Goal: Navigation & Orientation: Find specific page/section

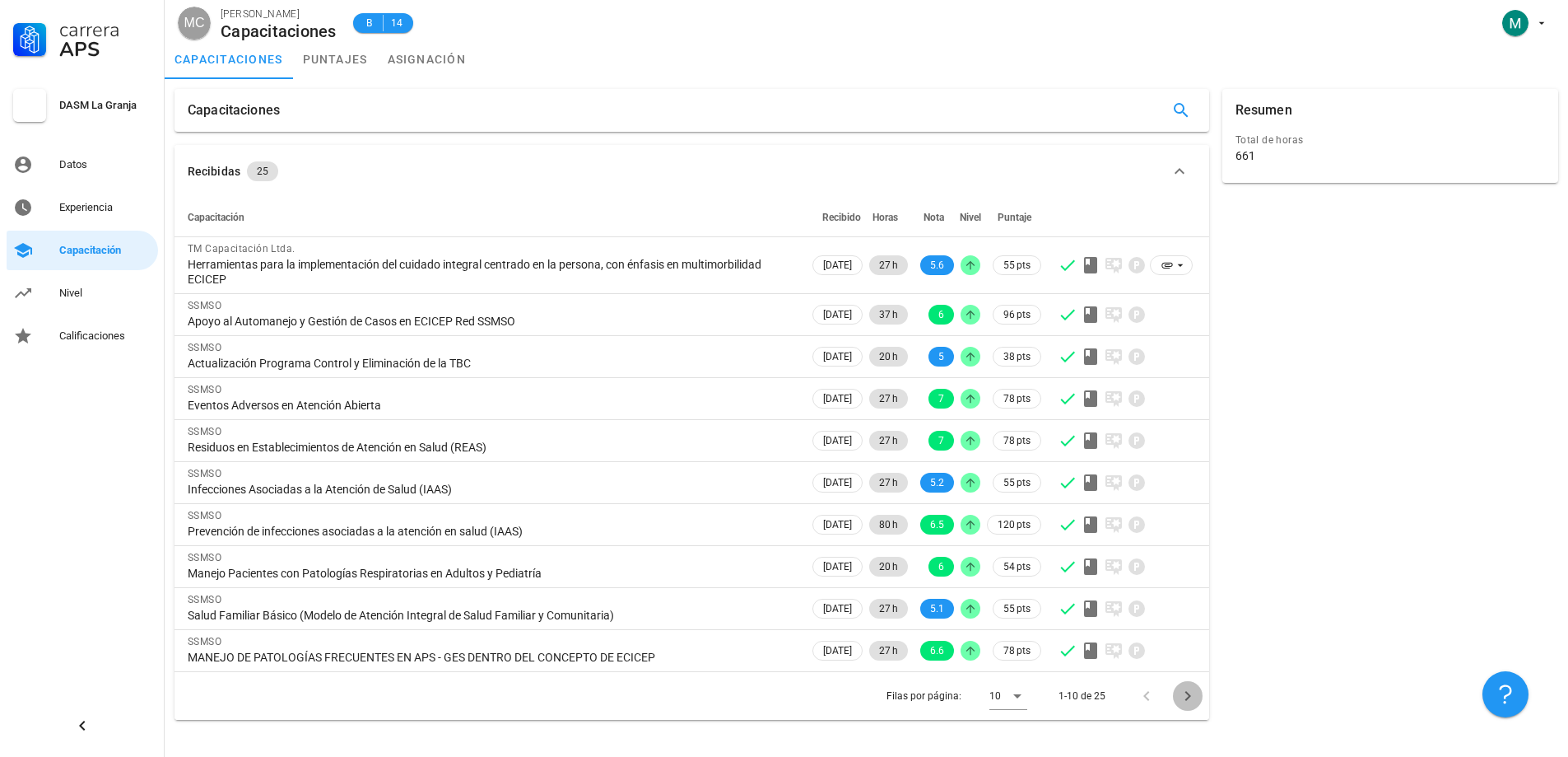
click at [1182, 699] on icon "Página siguiente" at bounding box center [1187, 696] width 19 height 20
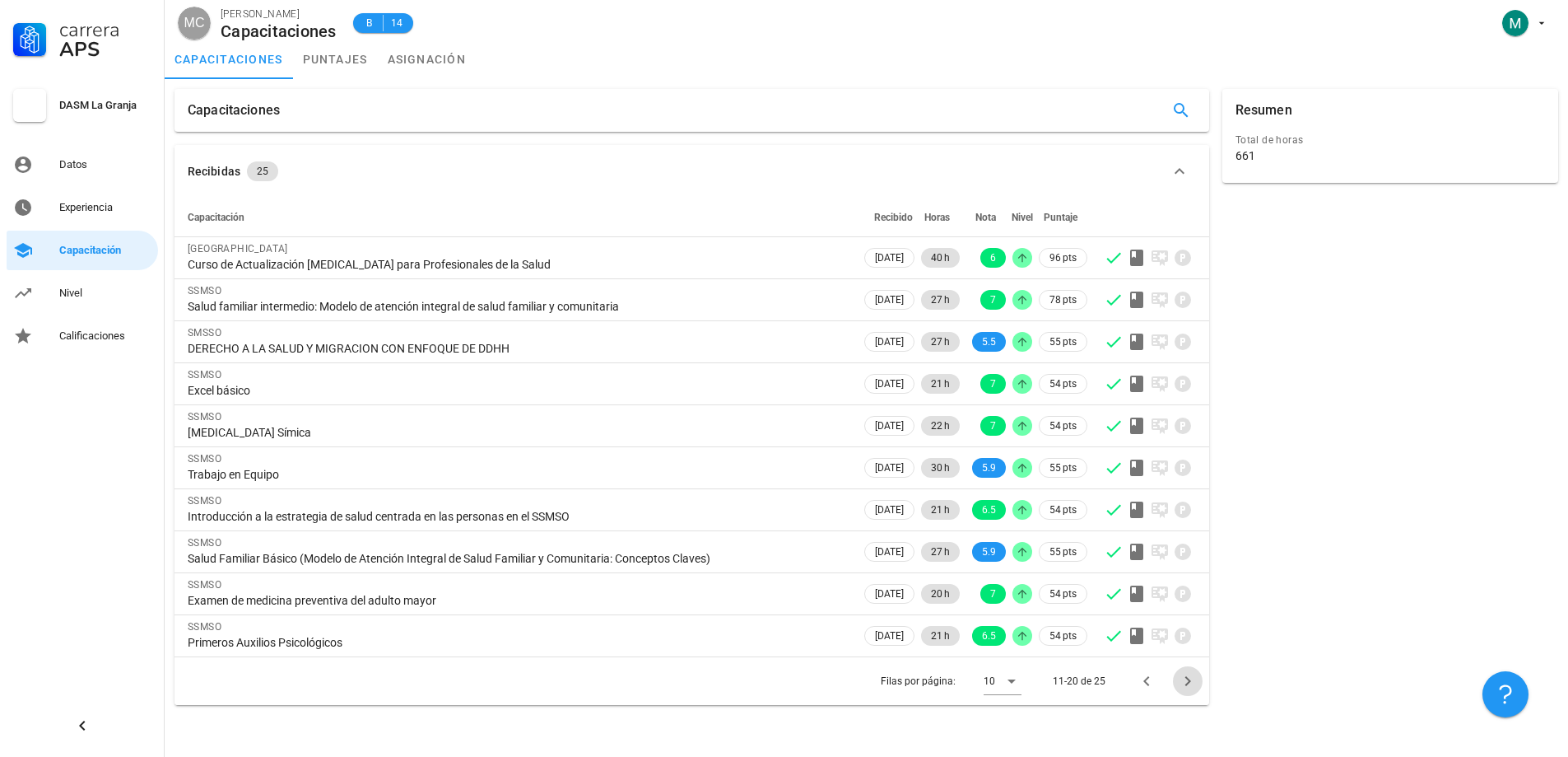
click at [1187, 683] on icon "Página siguiente" at bounding box center [1187, 681] width 6 height 10
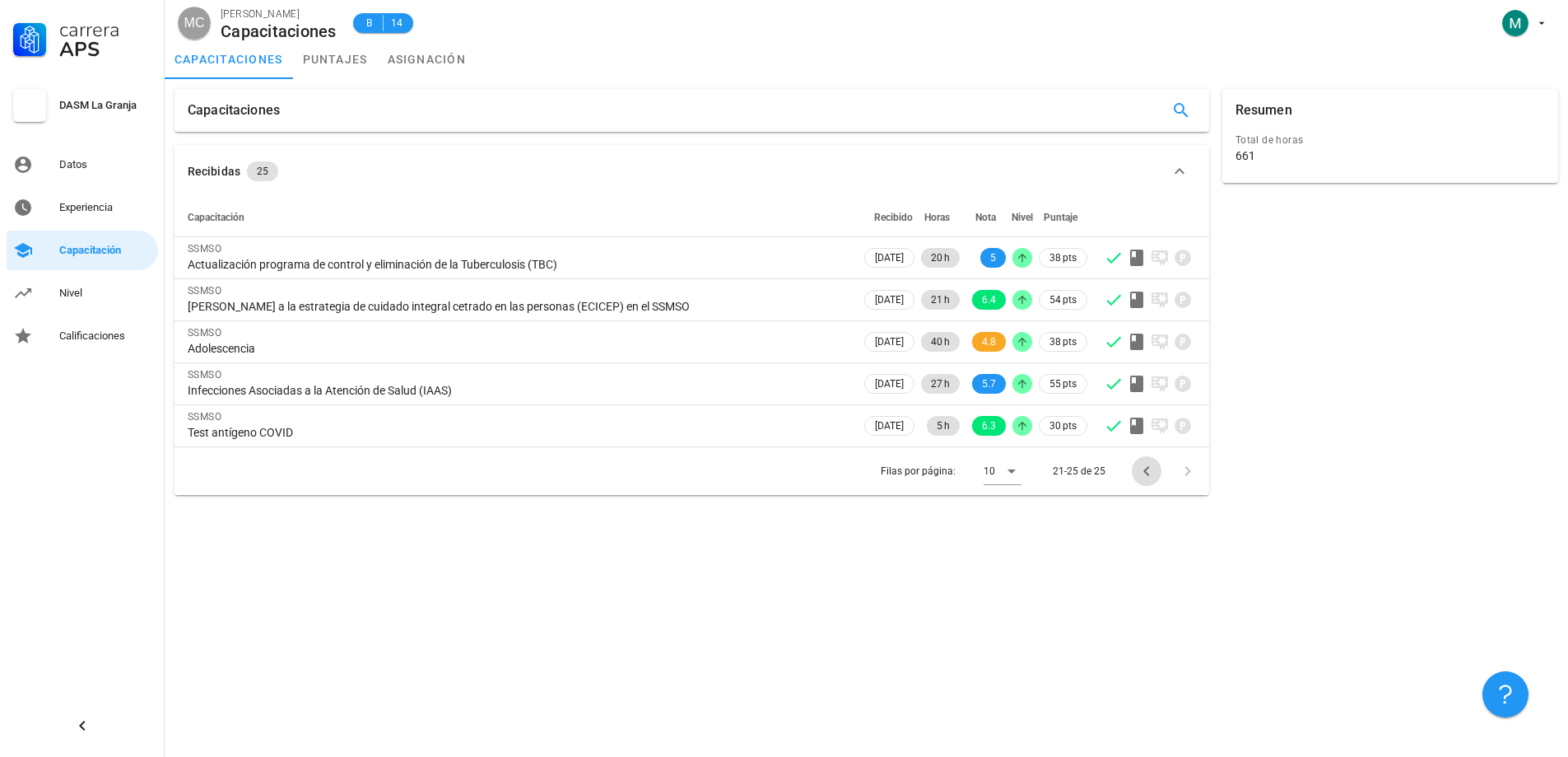
click at [1145, 463] on icon "Página anterior" at bounding box center [1146, 471] width 19 height 20
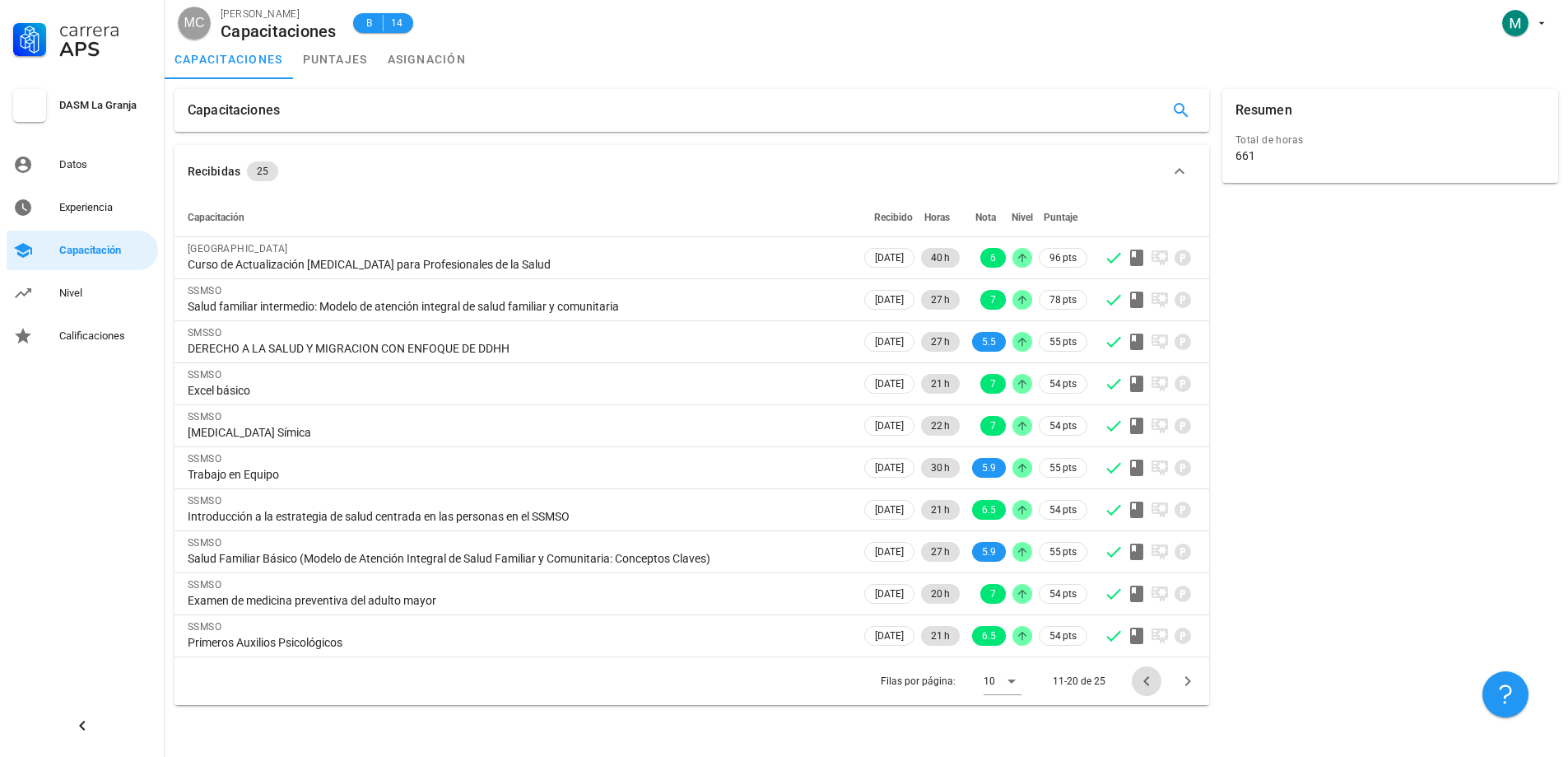
click at [1140, 677] on icon "Página anterior" at bounding box center [1146, 681] width 19 height 20
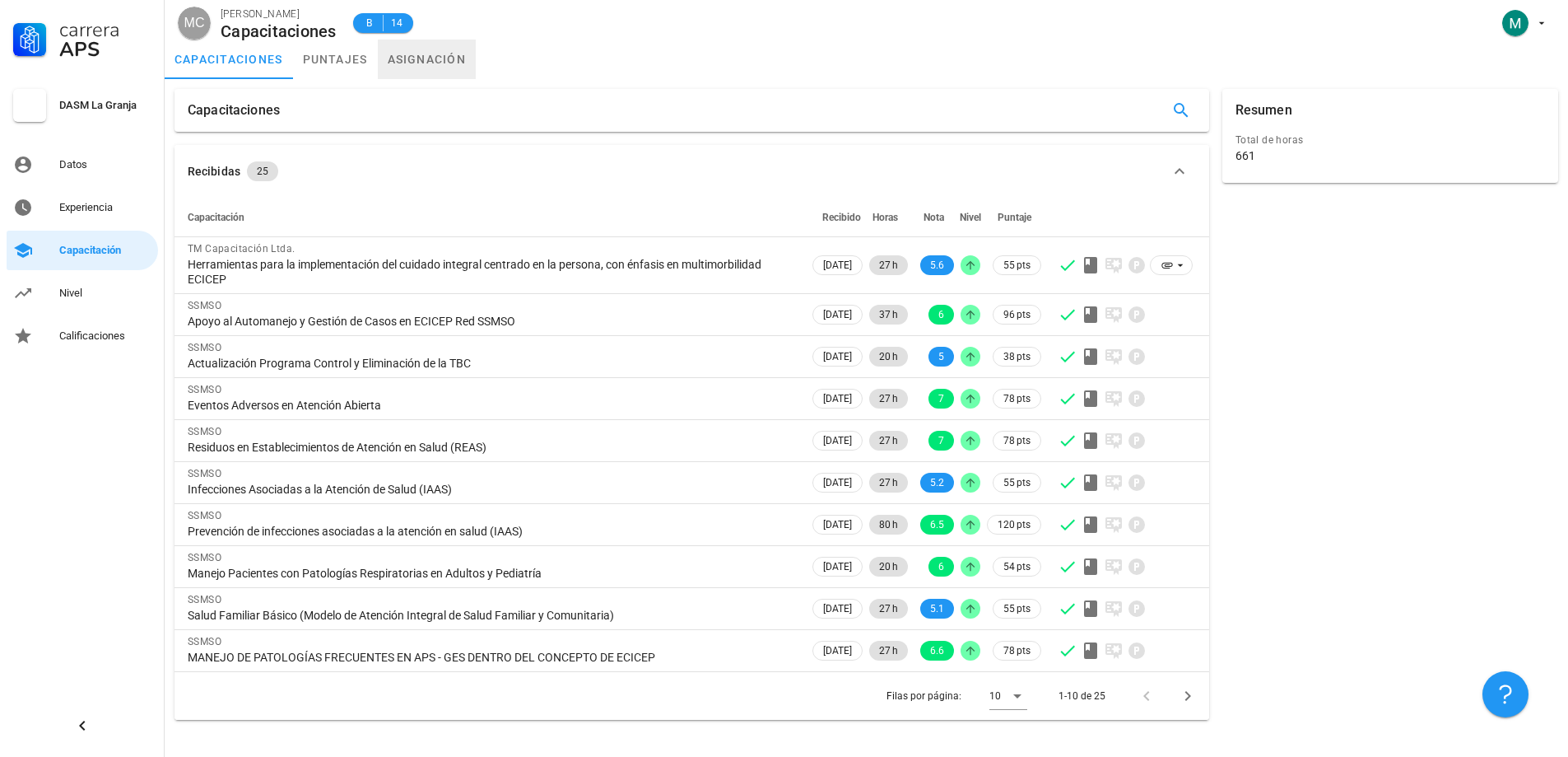
click at [456, 74] on link "asignación" at bounding box center [426, 59] width 98 height 40
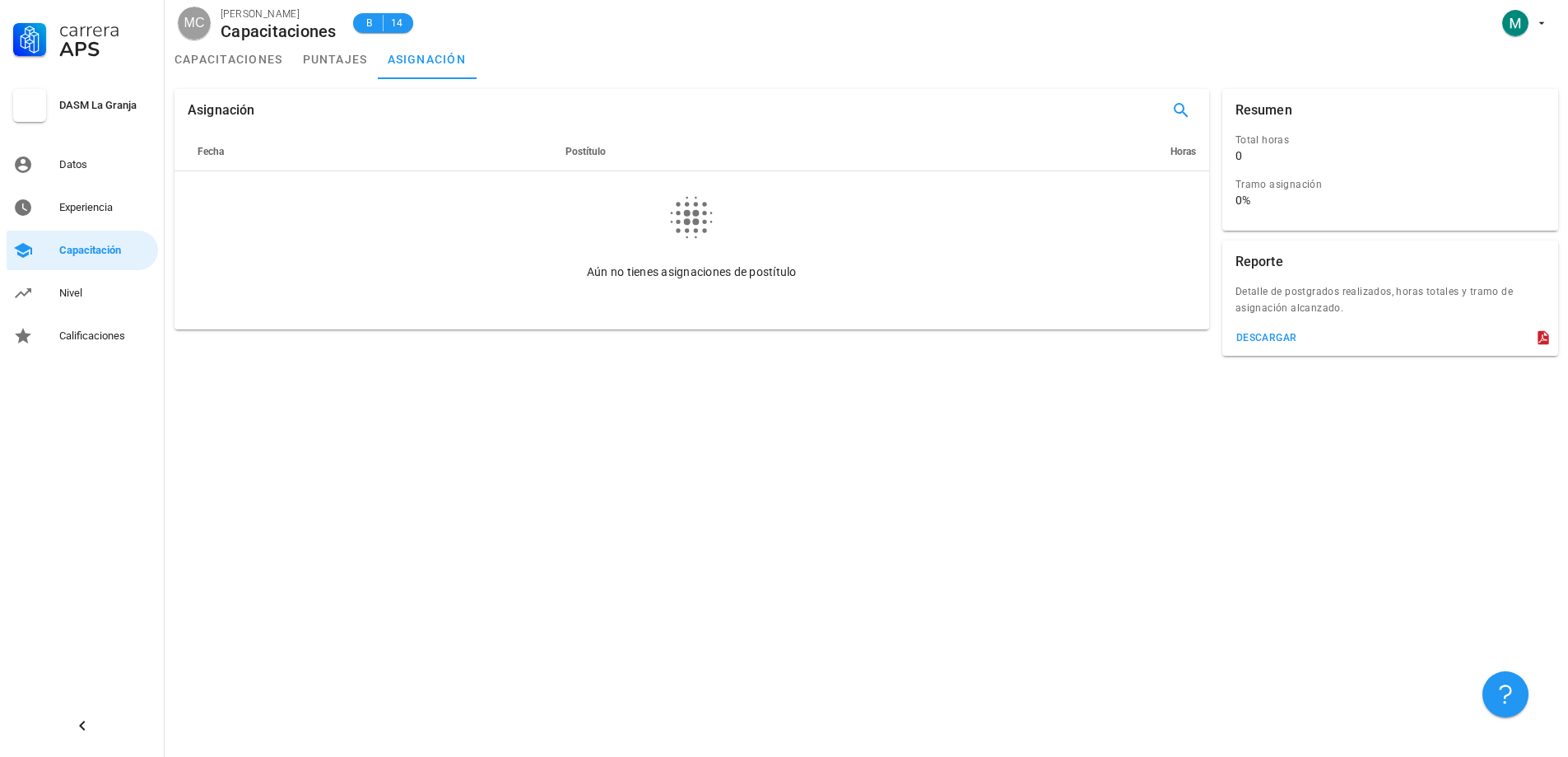
click at [701, 235] on icon at bounding box center [691, 217] width 52 height 52
click at [577, 156] on span "Postítulo" at bounding box center [586, 151] width 41 height 12
click at [214, 150] on span "Fecha" at bounding box center [211, 151] width 27 height 12
click at [109, 208] on div "Experiencia" at bounding box center [105, 207] width 92 height 13
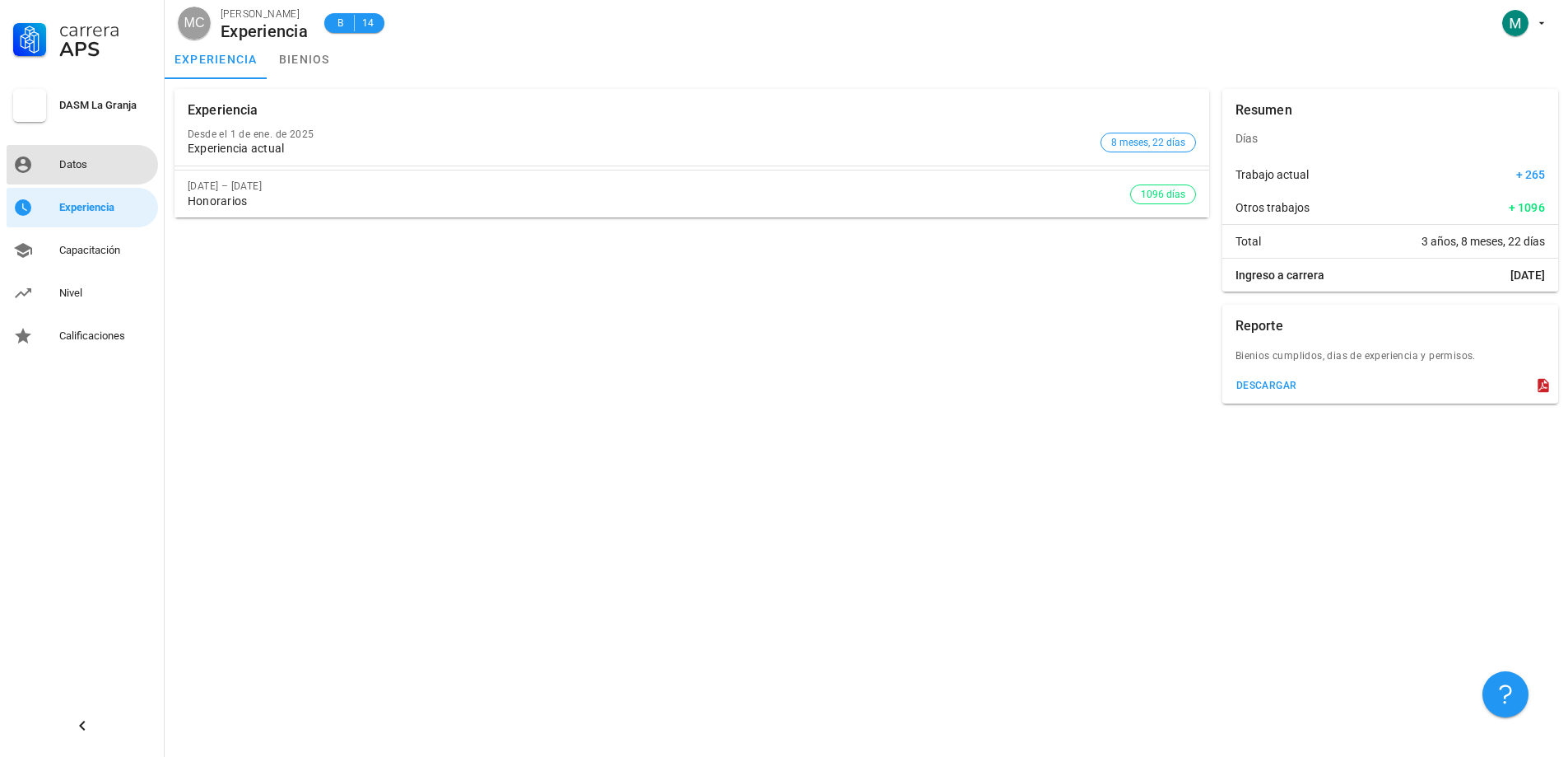
click at [69, 160] on div "Datos" at bounding box center [105, 164] width 92 height 13
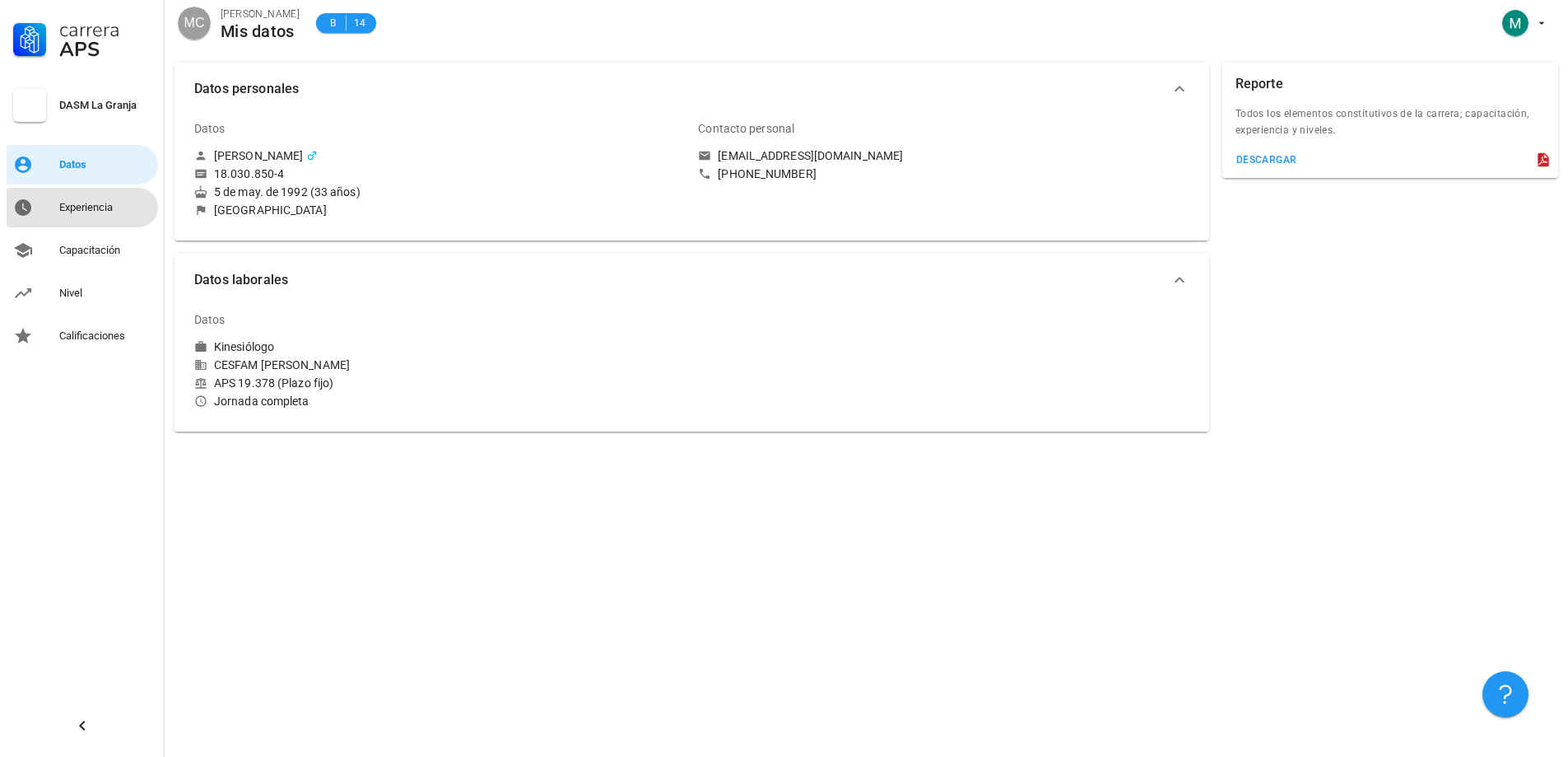
click at [94, 203] on div "Experiencia" at bounding box center [105, 207] width 92 height 13
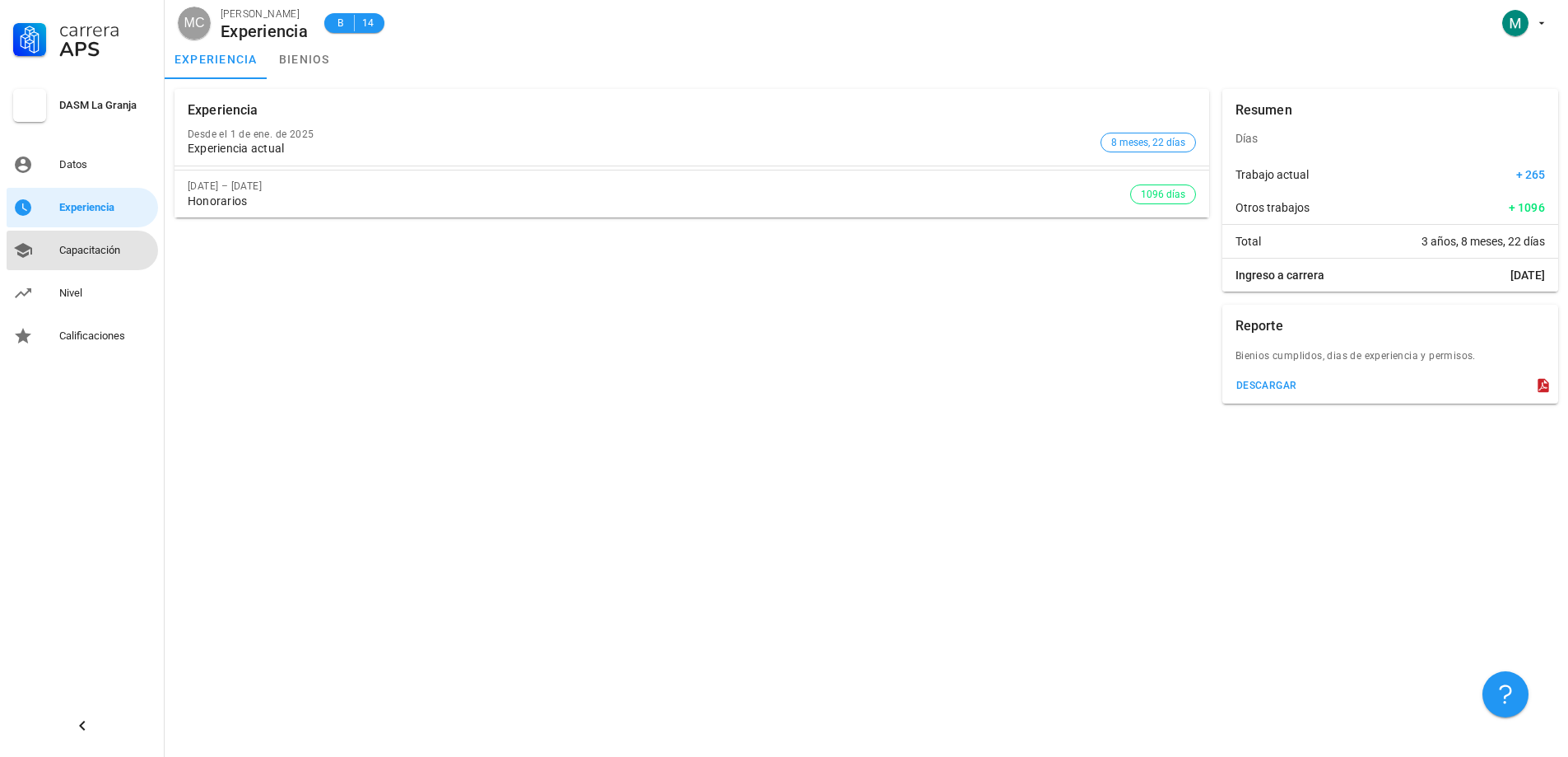
click at [99, 259] on div "Capacitación" at bounding box center [105, 251] width 92 height 27
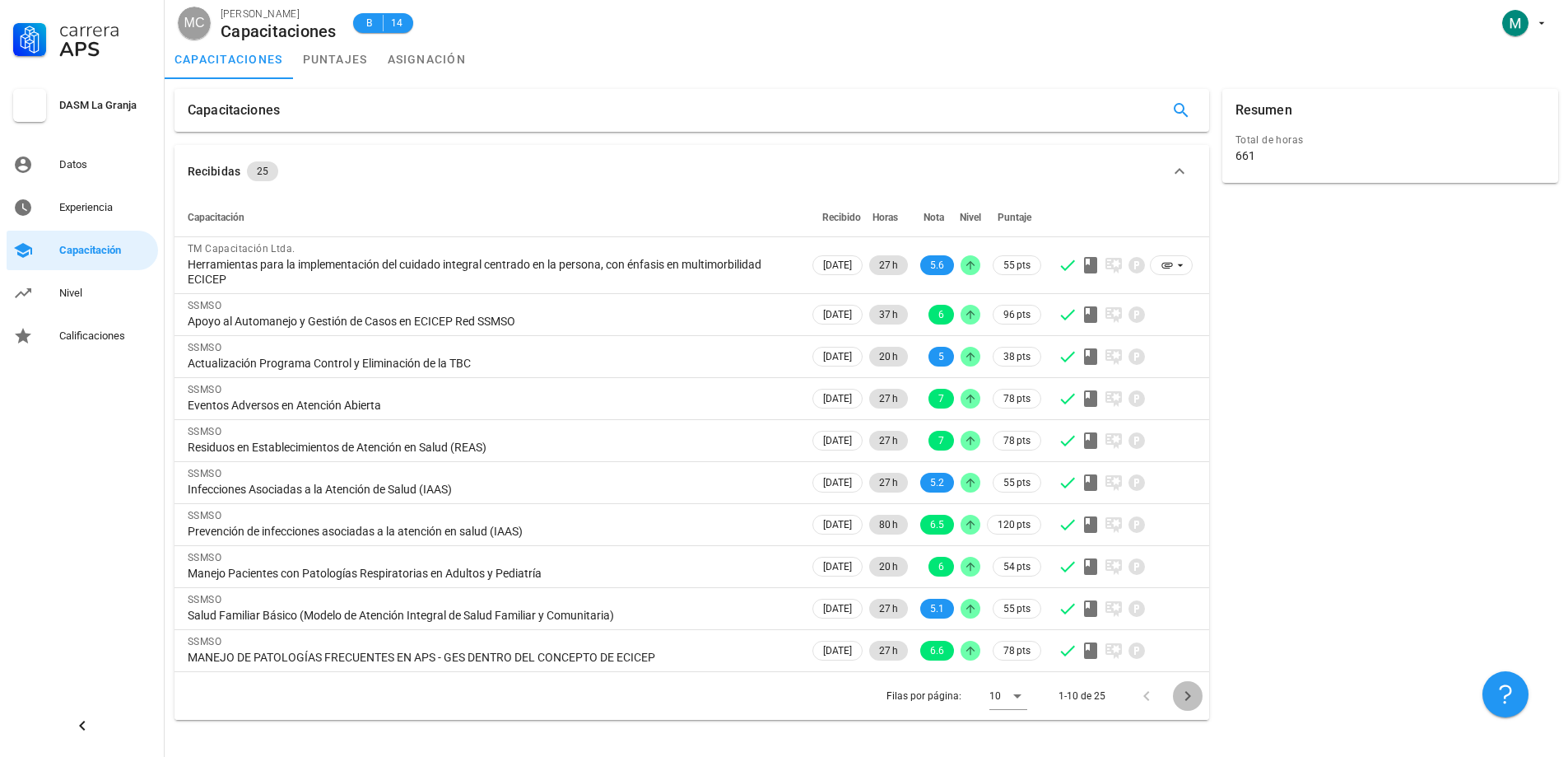
click at [1195, 696] on icon "Página siguiente" at bounding box center [1187, 696] width 19 height 20
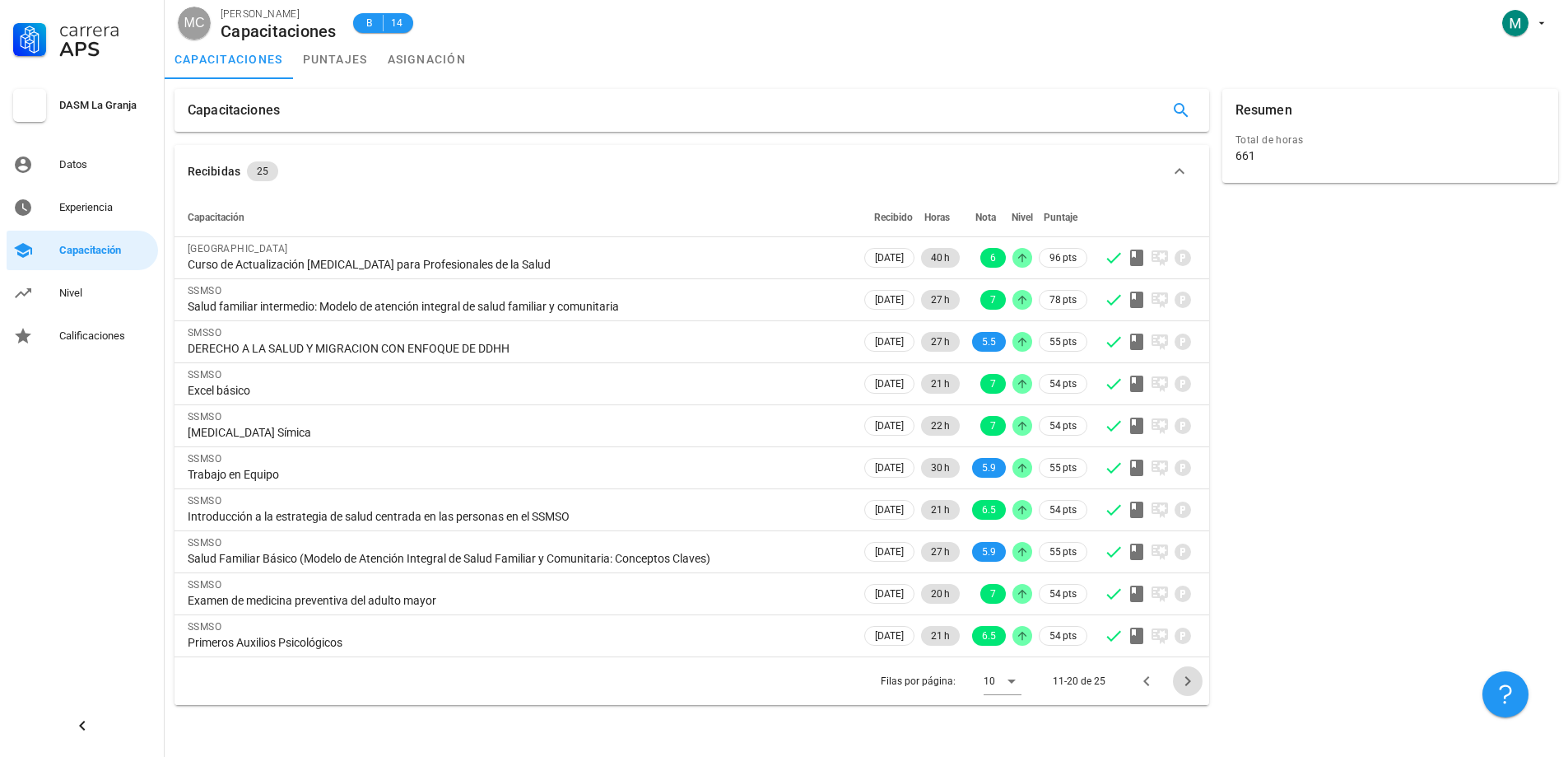
click at [1187, 685] on icon "Página siguiente" at bounding box center [1187, 681] width 19 height 20
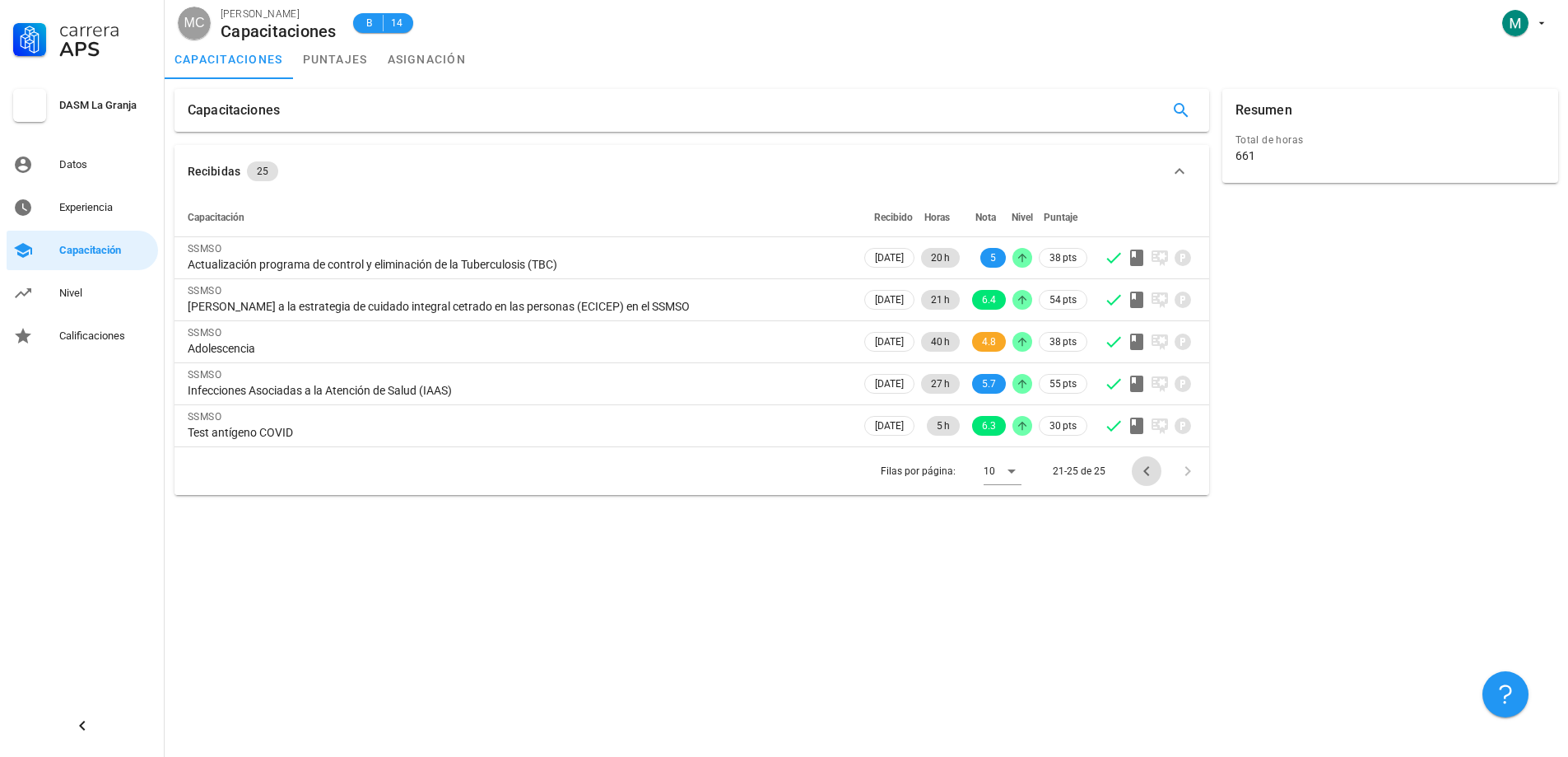
click at [1150, 473] on icon "Página anterior" at bounding box center [1146, 471] width 19 height 20
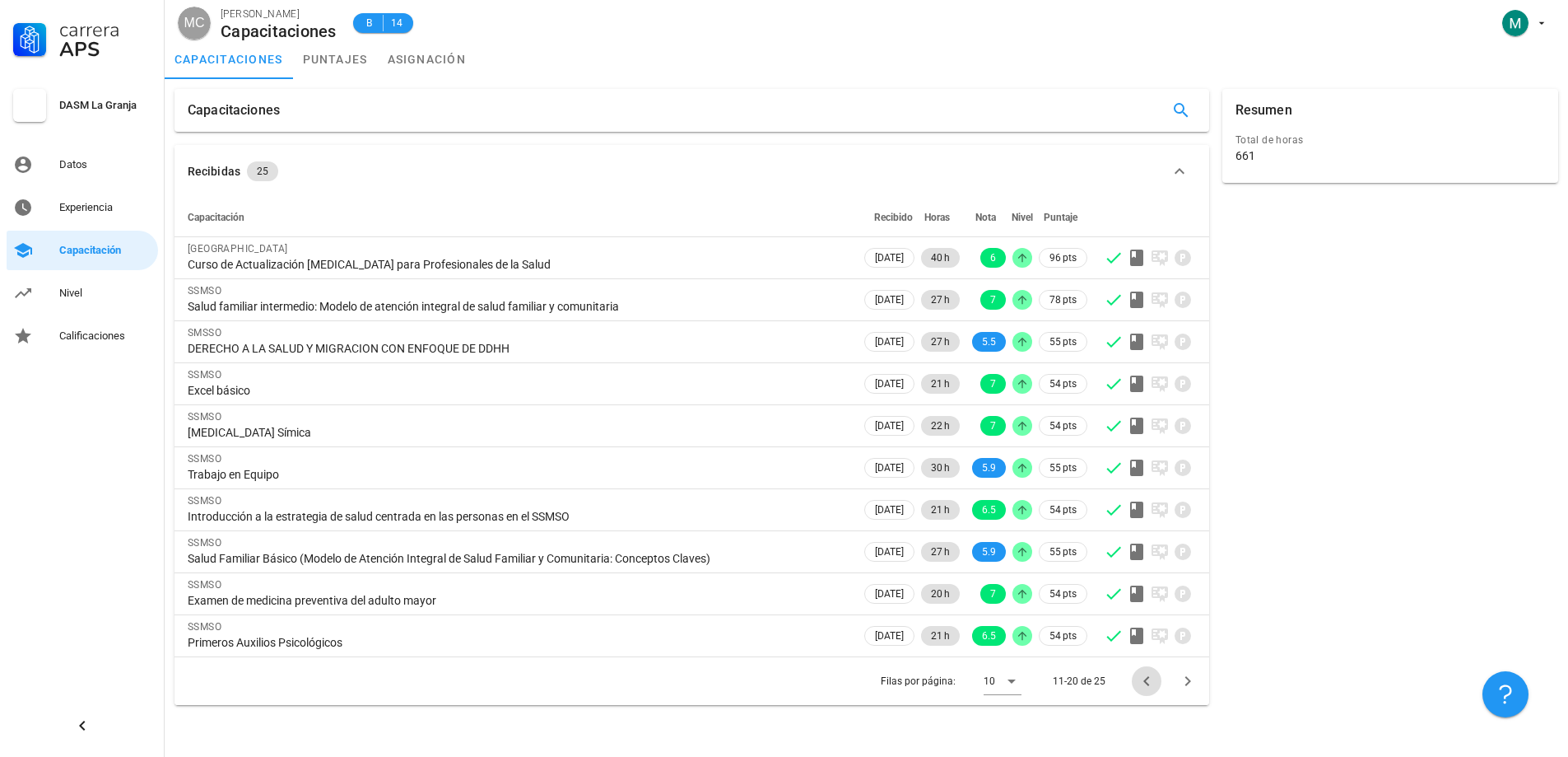
click at [1148, 677] on icon "Página anterior" at bounding box center [1145, 681] width 6 height 10
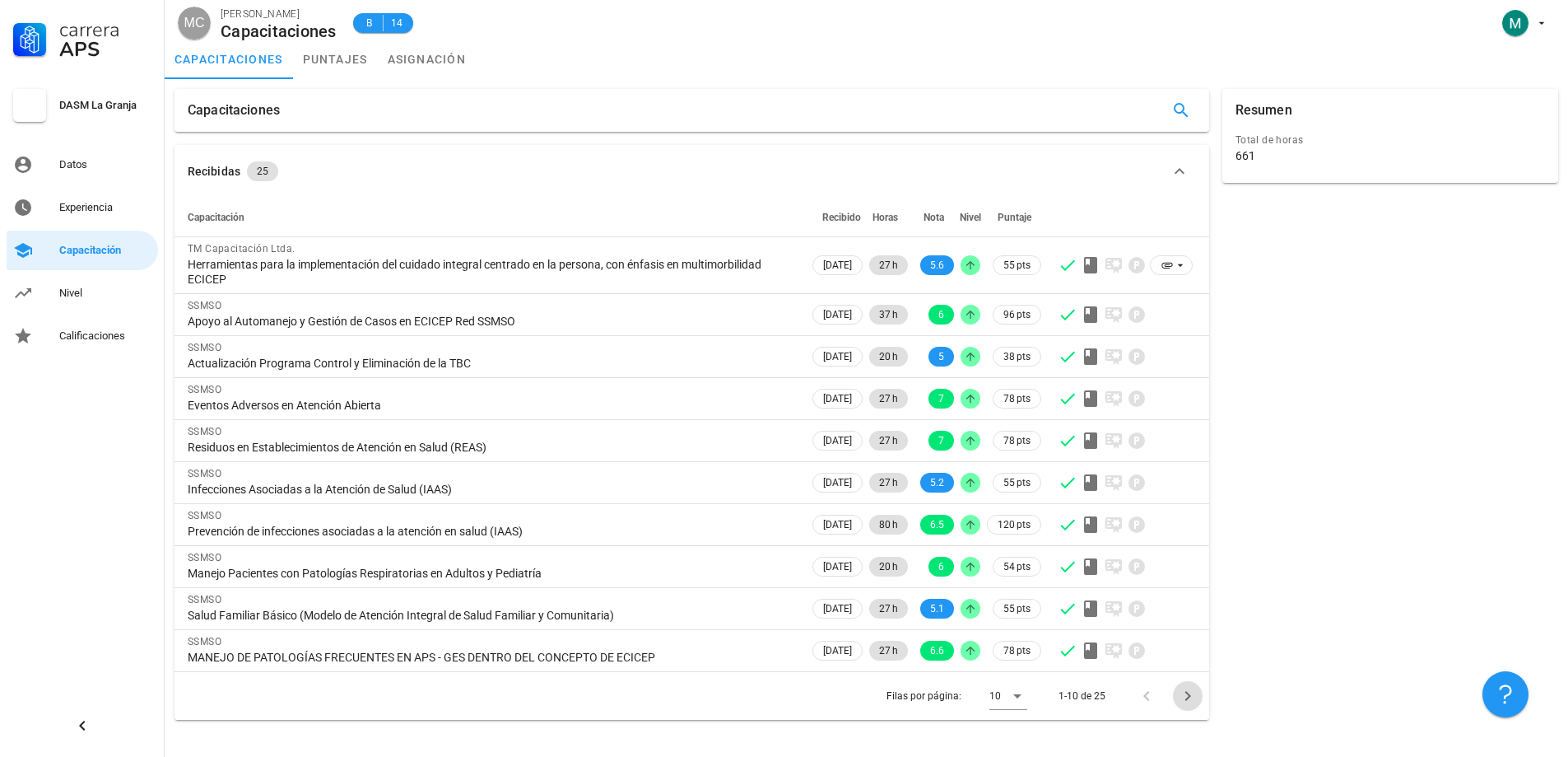
click at [1189, 697] on icon "Página siguiente" at bounding box center [1187, 695] width 6 height 10
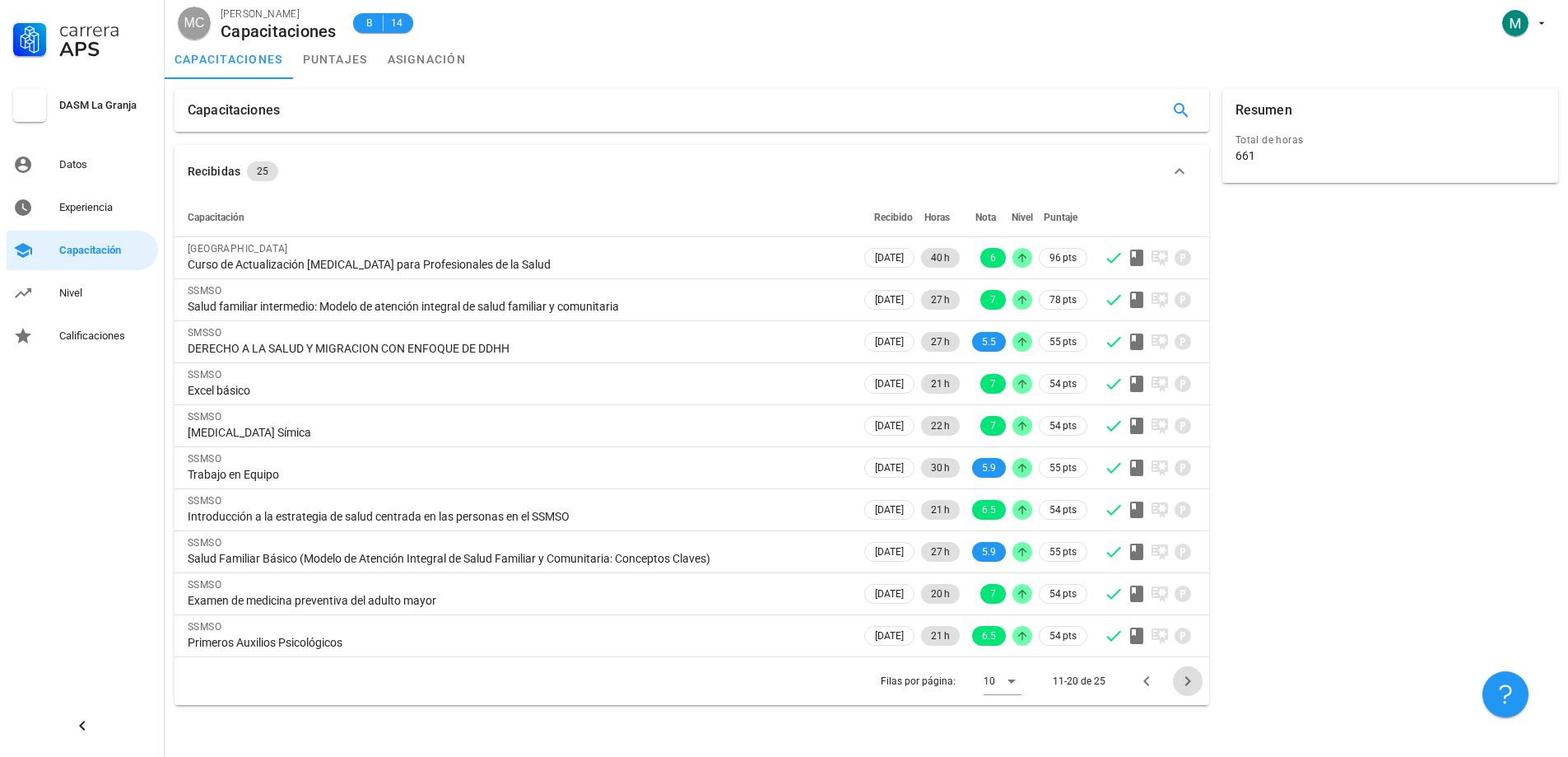
click at [1182, 676] on icon "Página siguiente" at bounding box center [1187, 681] width 19 height 20
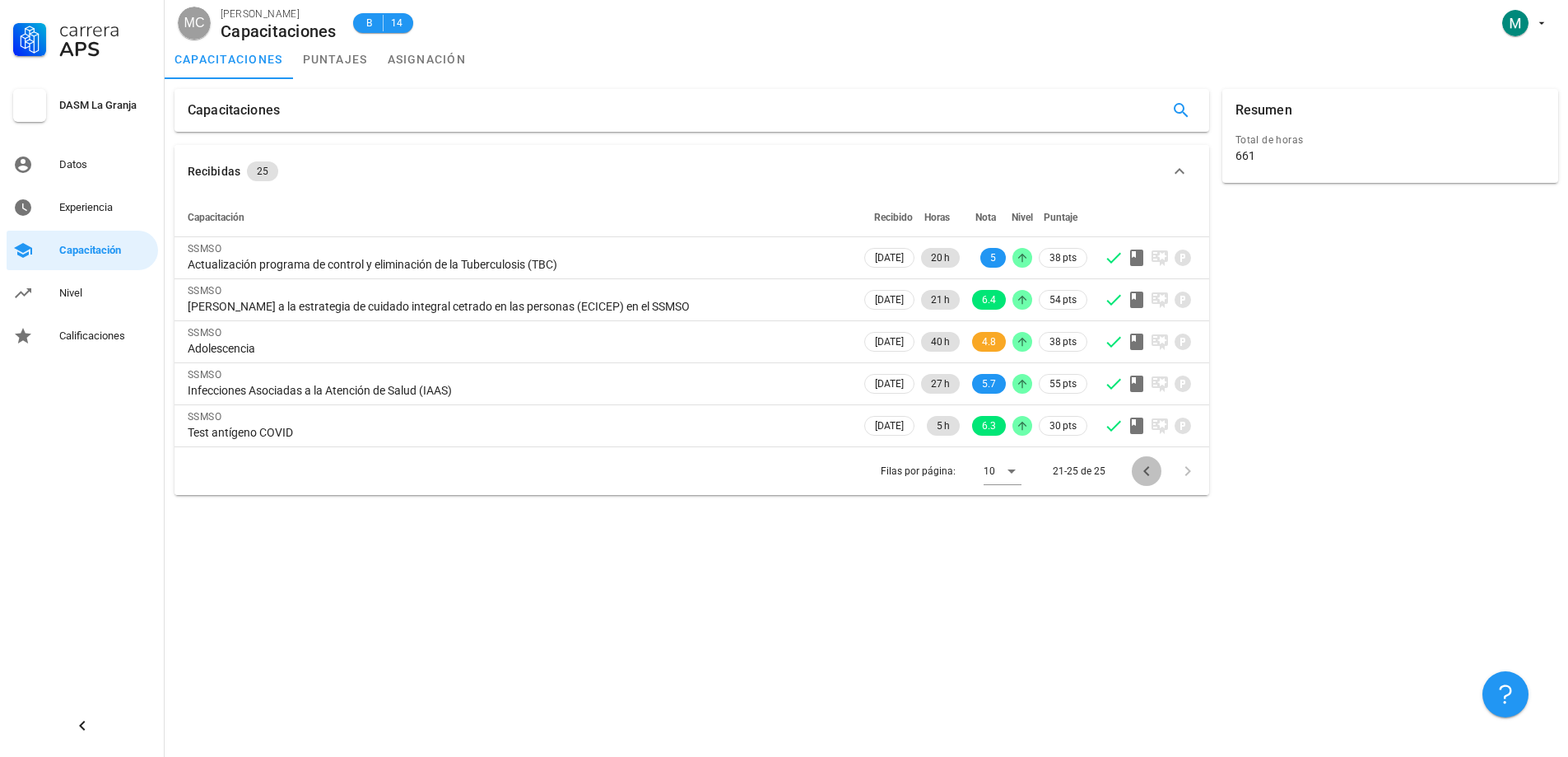
click at [1142, 473] on icon "Página anterior" at bounding box center [1146, 471] width 19 height 20
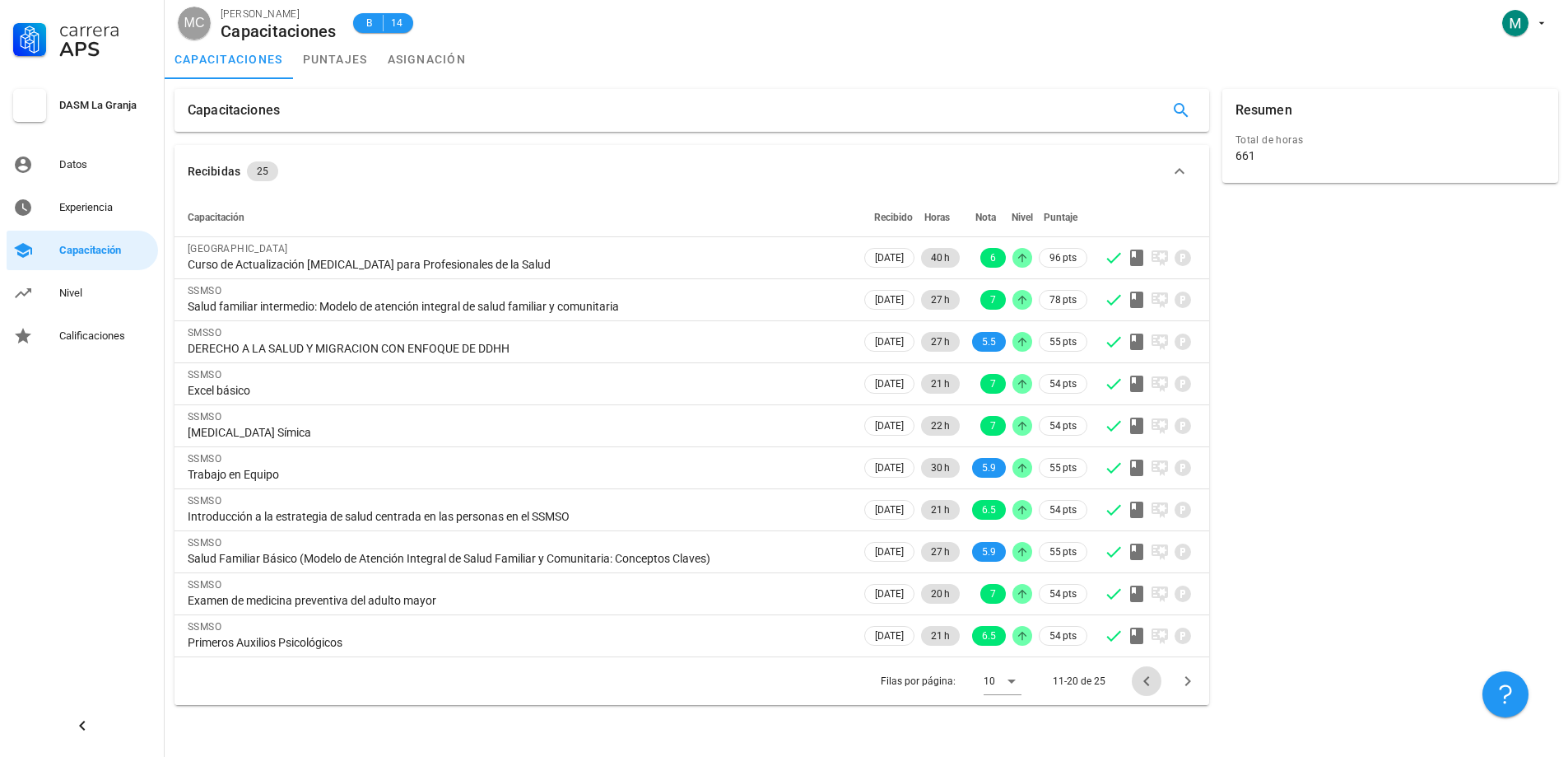
click at [1153, 681] on icon "Página anterior" at bounding box center [1146, 681] width 19 height 20
